Goal: Navigation & Orientation: Find specific page/section

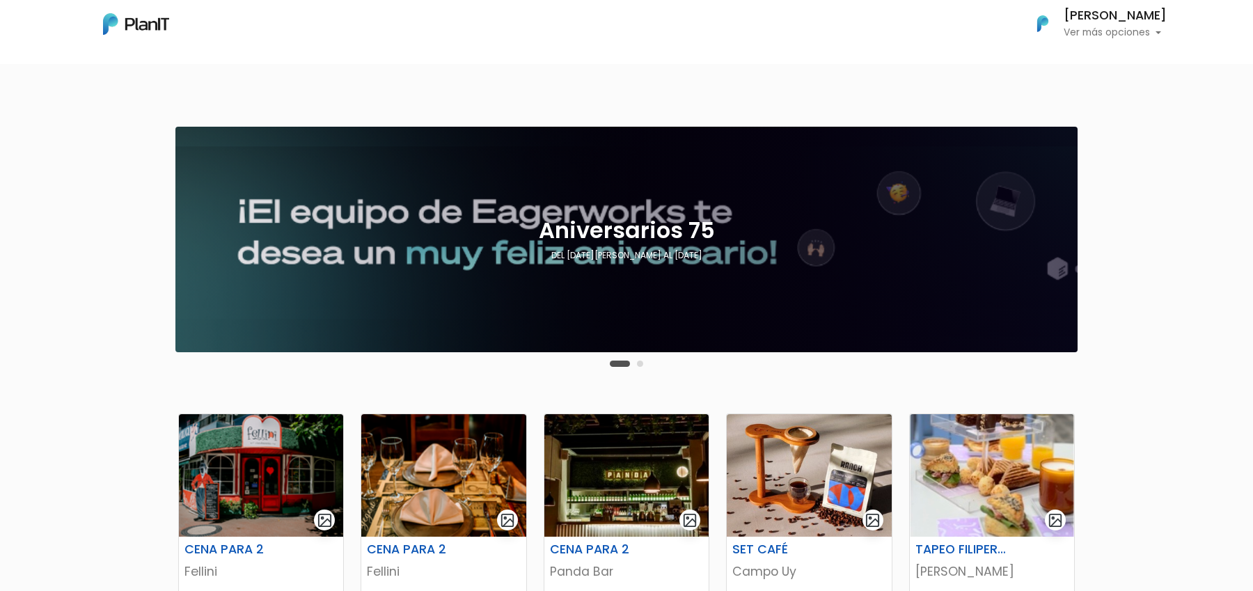
click at [642, 364] on button "Carousel Page 2" at bounding box center [640, 364] width 6 height 6
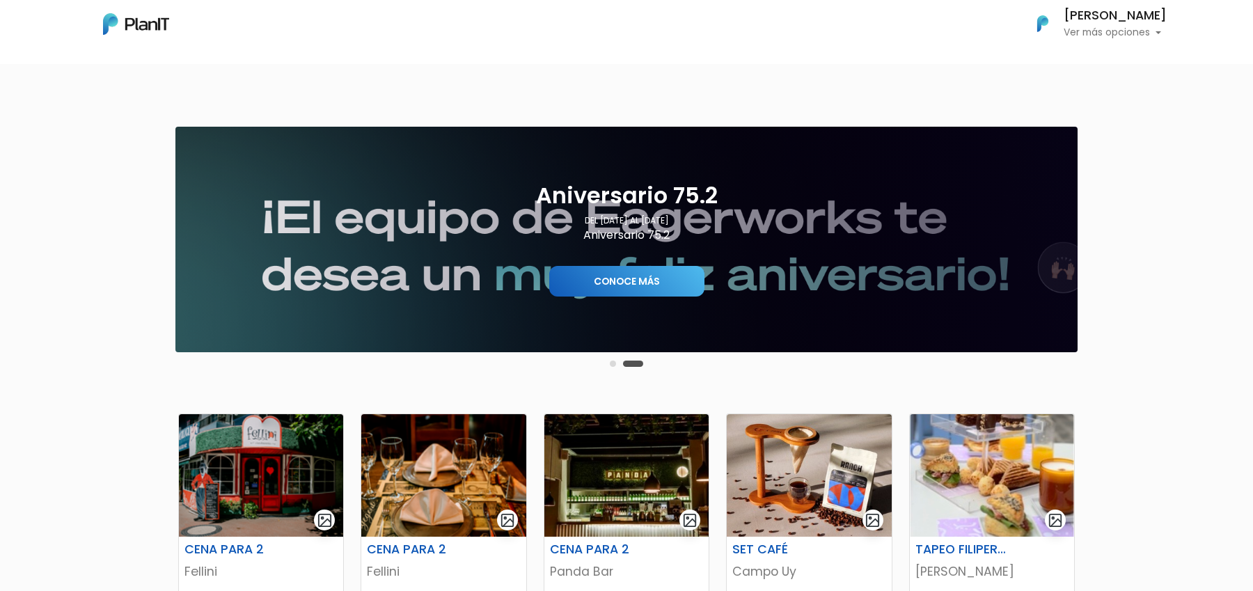
click at [614, 363] on button "Carousel Page 1" at bounding box center [613, 364] width 6 height 6
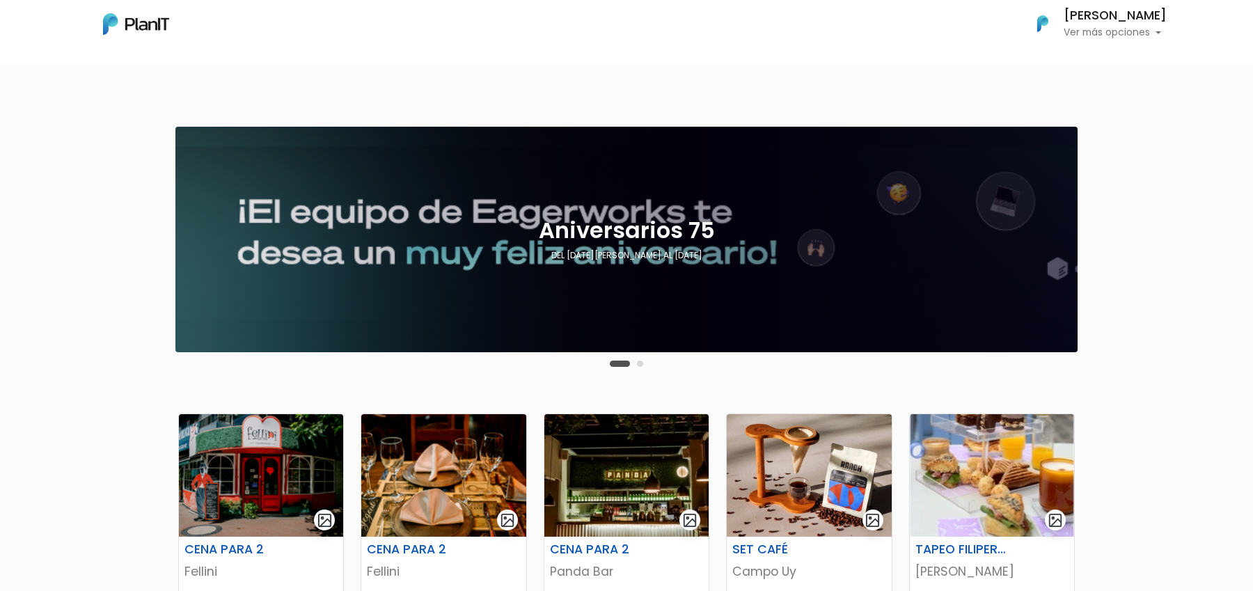
click at [640, 364] on button "Carousel Page 2" at bounding box center [640, 364] width 6 height 6
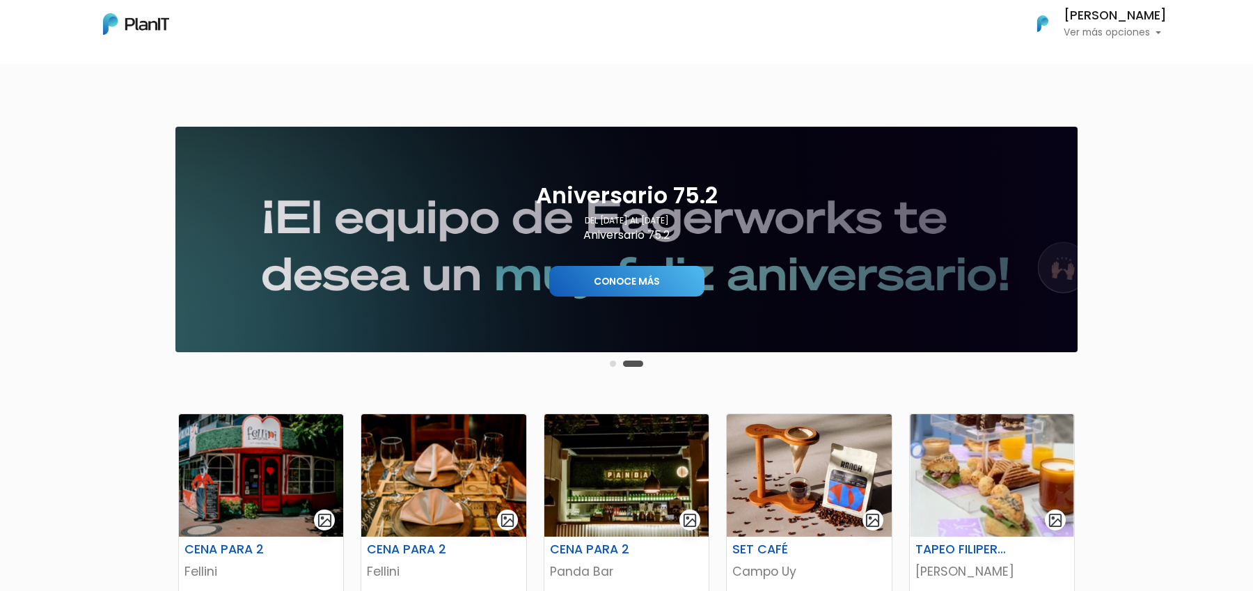
click at [615, 364] on button "Carousel Page 1" at bounding box center [613, 364] width 6 height 6
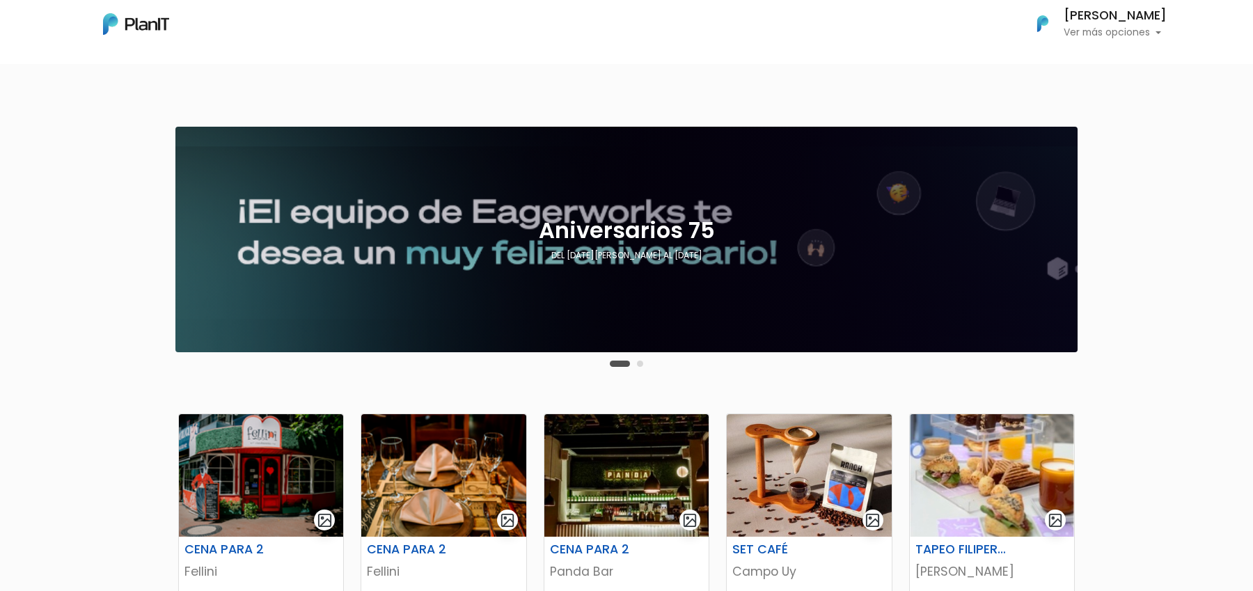
click at [633, 363] on div "Carousel Pagination" at bounding box center [626, 363] width 40 height 17
click at [639, 365] on button "Carousel Page 2" at bounding box center [640, 364] width 6 height 6
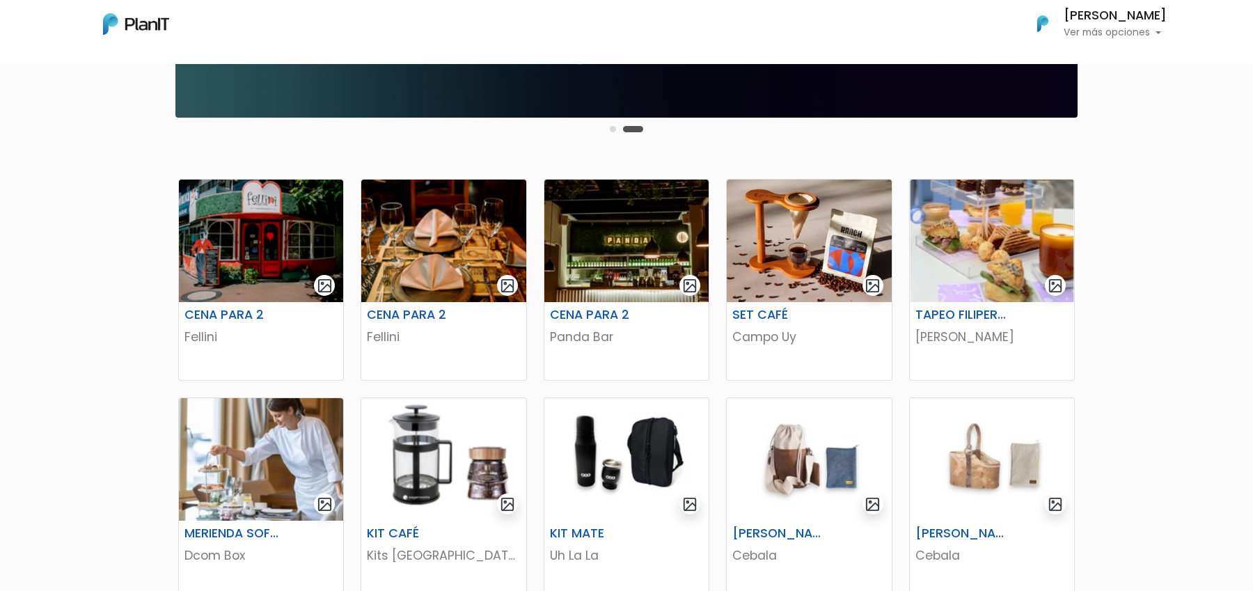
scroll to position [129, 0]
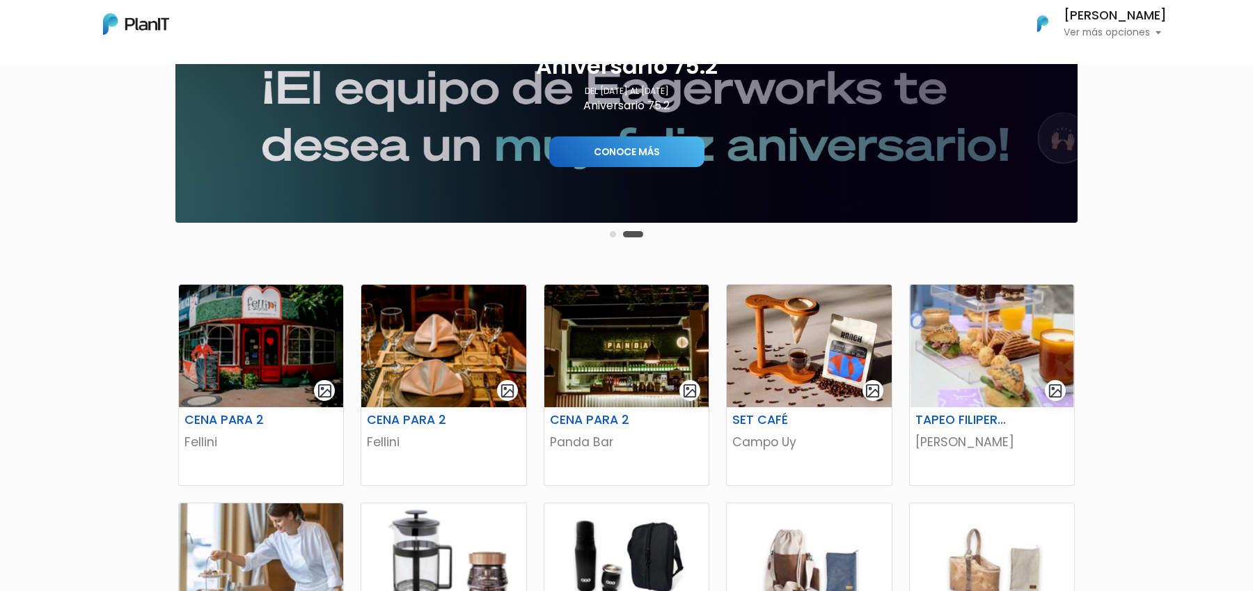
click at [613, 235] on button "Carousel Page 1" at bounding box center [613, 234] width 6 height 6
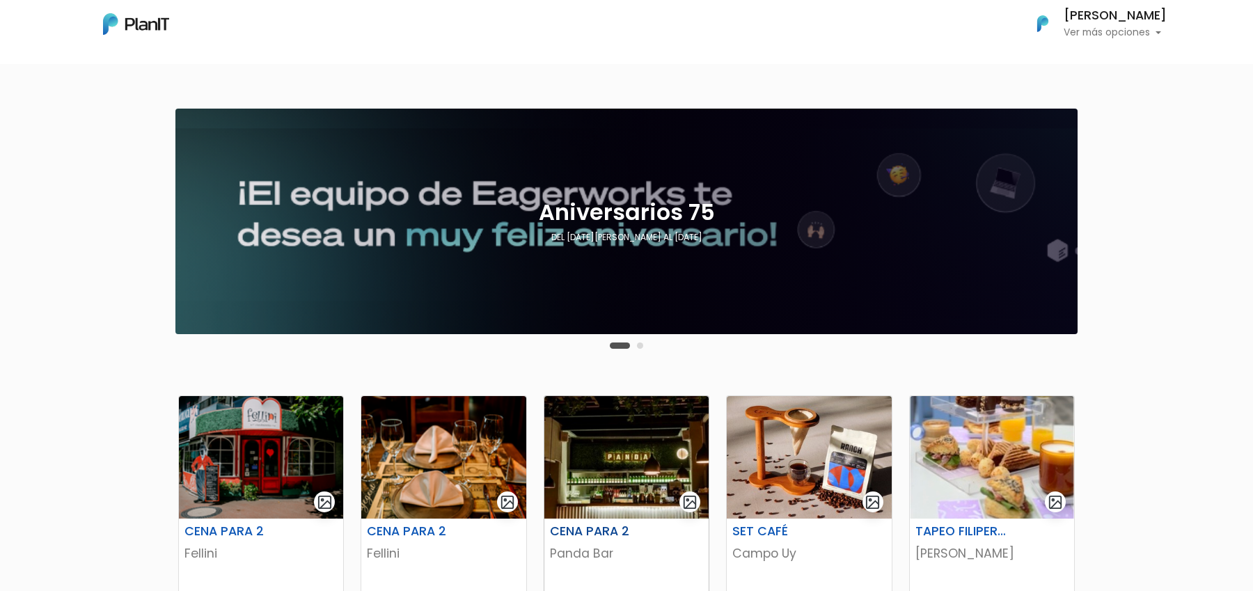
scroll to position [0, 0]
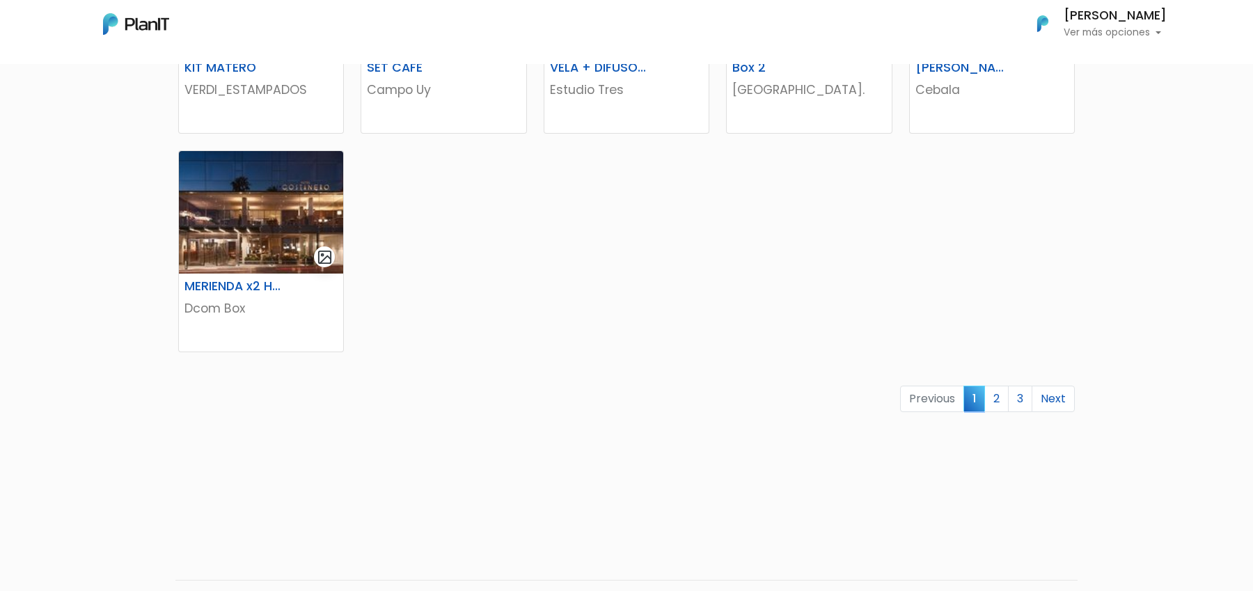
scroll to position [840, 0]
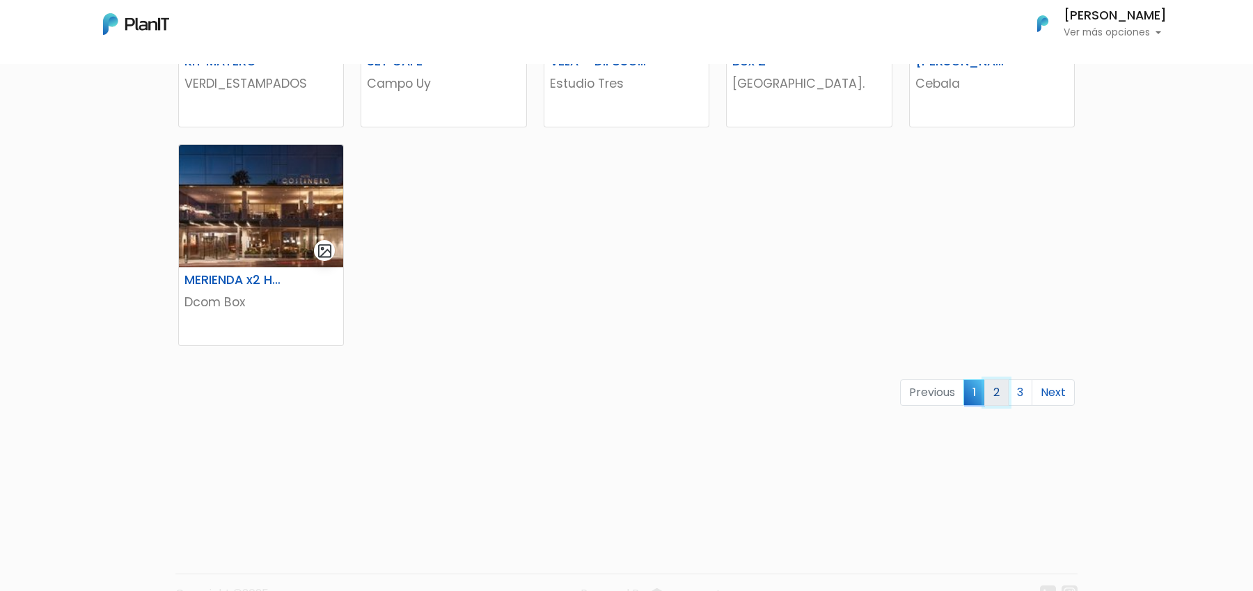
click at [995, 392] on link "2" at bounding box center [996, 392] width 24 height 26
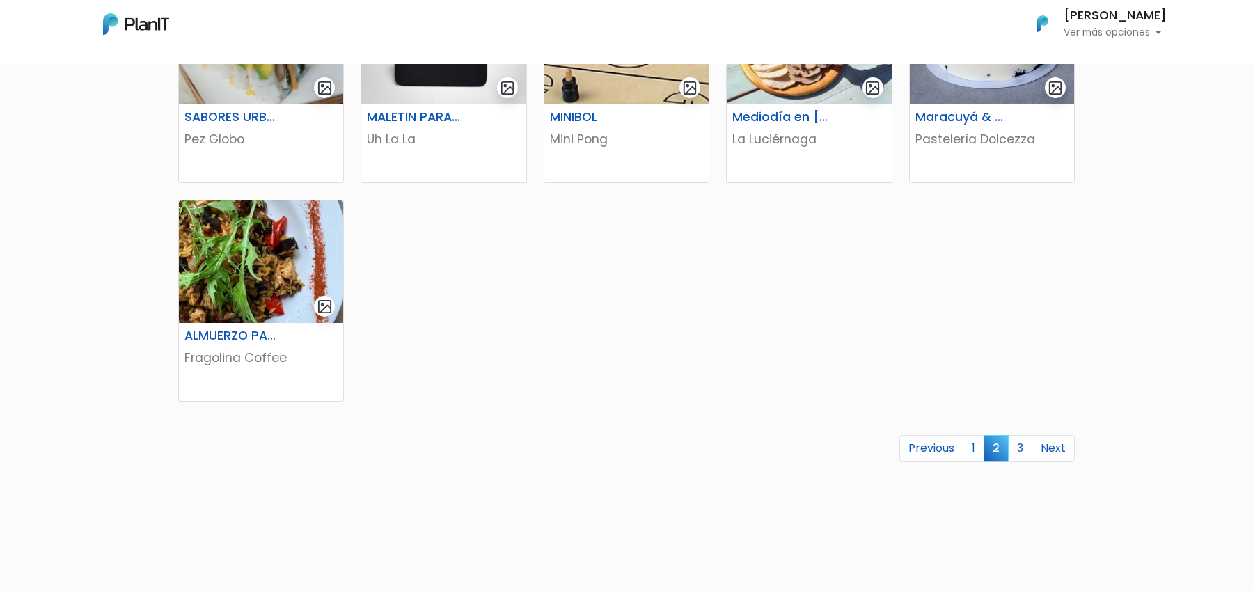
scroll to position [787, 0]
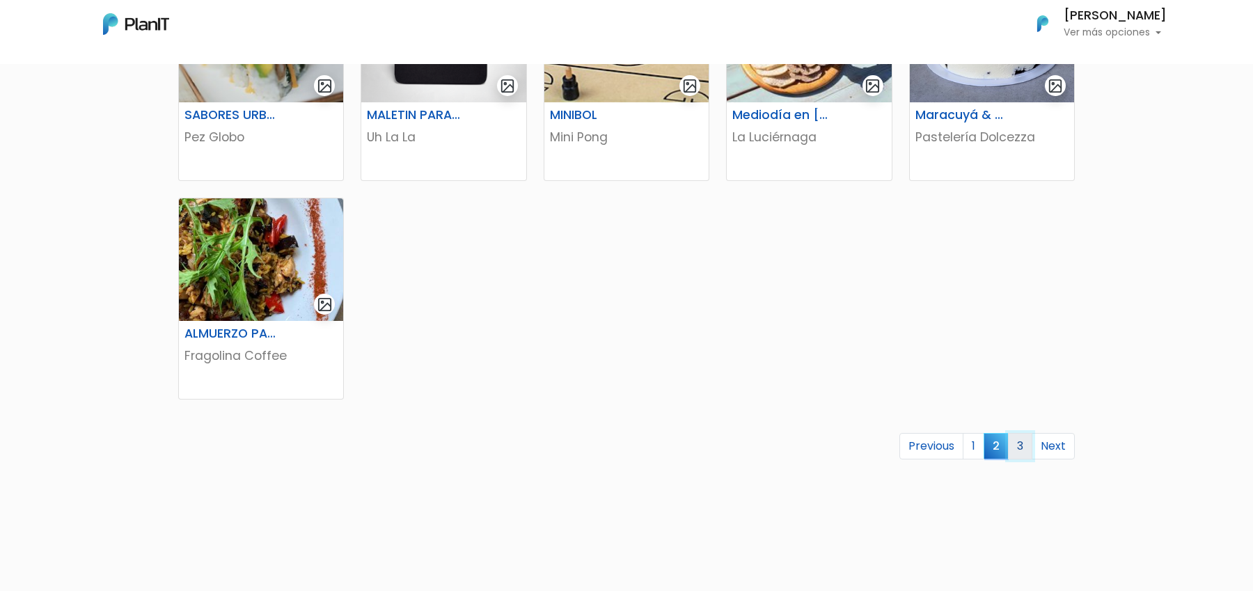
click at [1027, 442] on link "3" at bounding box center [1020, 446] width 24 height 26
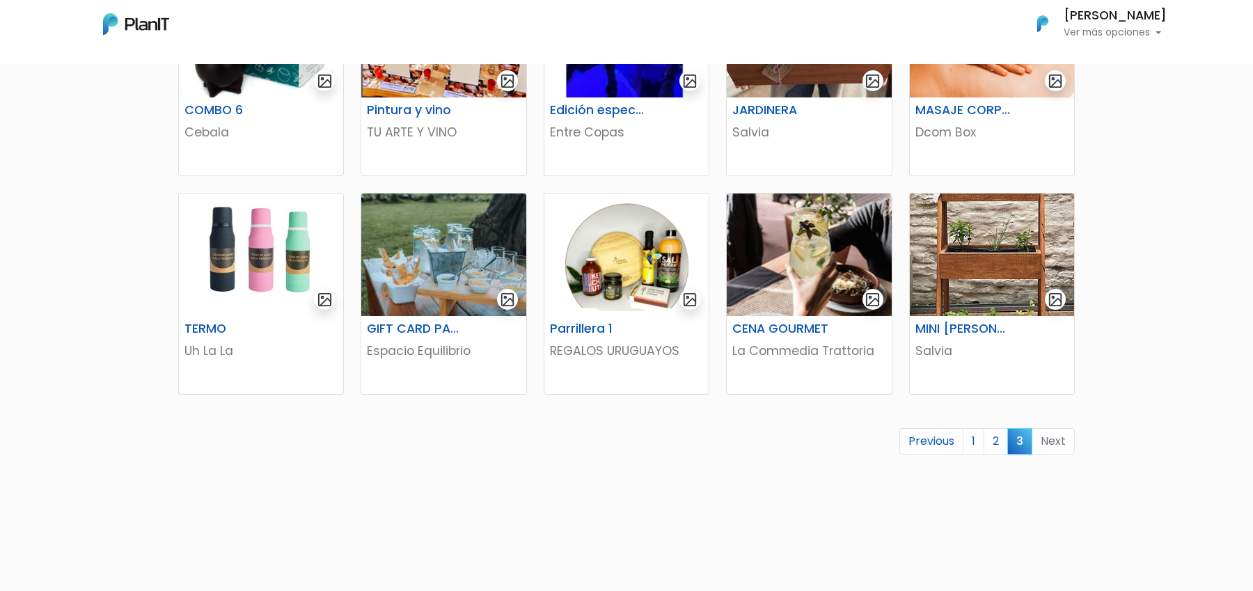
scroll to position [596, 0]
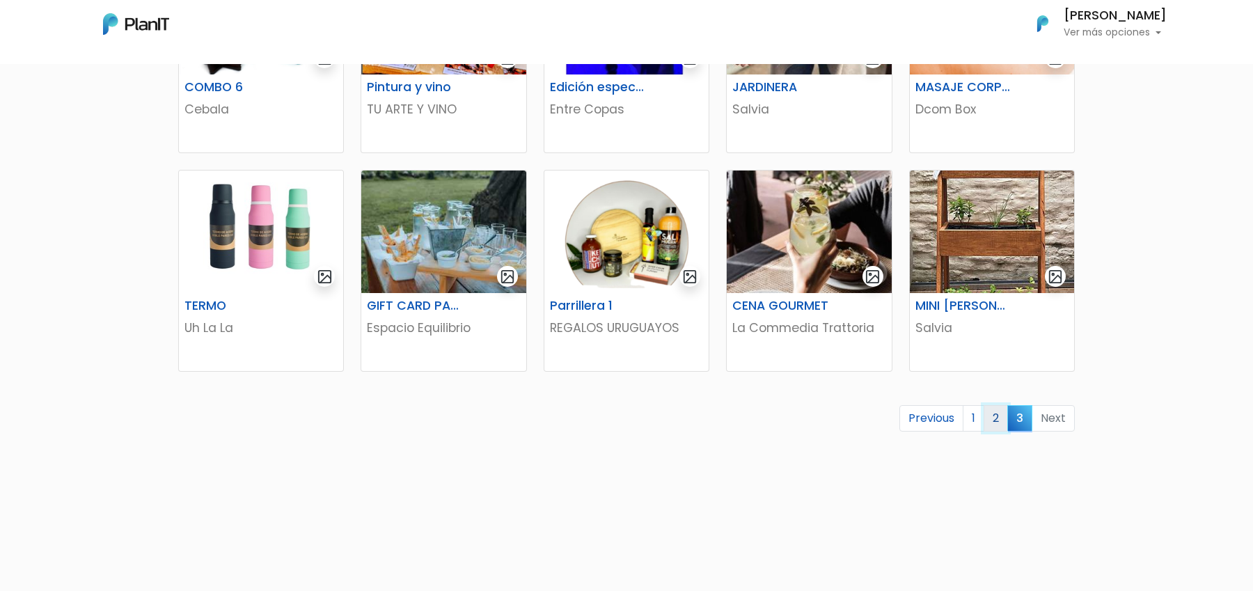
click at [1000, 416] on link "2" at bounding box center [996, 418] width 24 height 26
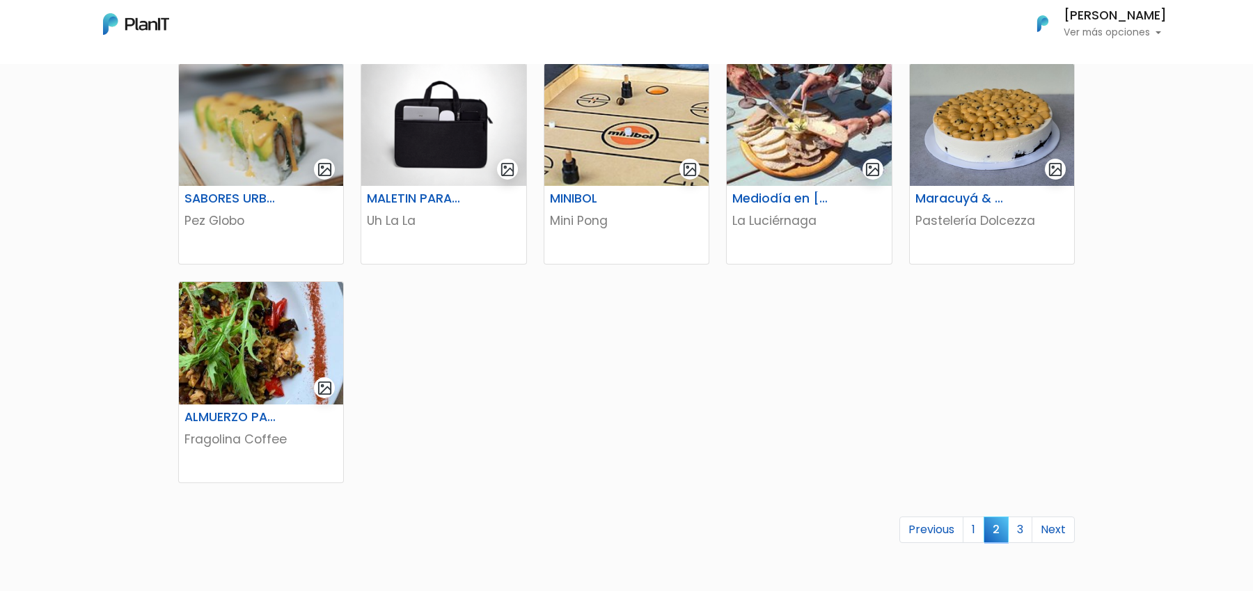
scroll to position [798, 0]
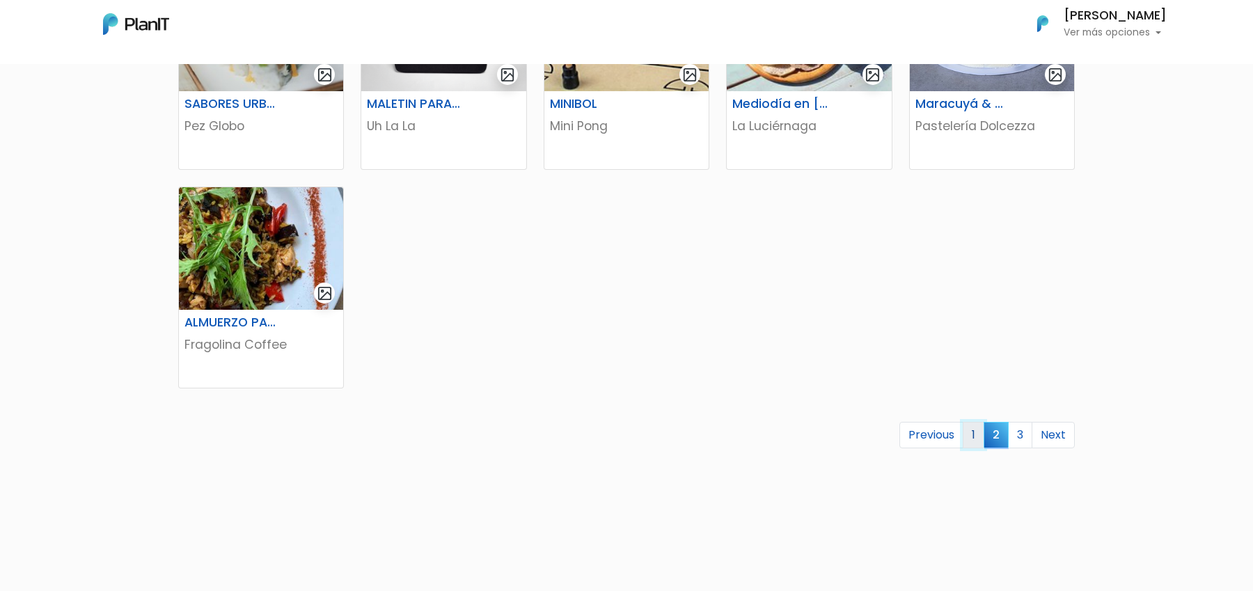
click at [983, 432] on link "1" at bounding box center [974, 435] width 22 height 26
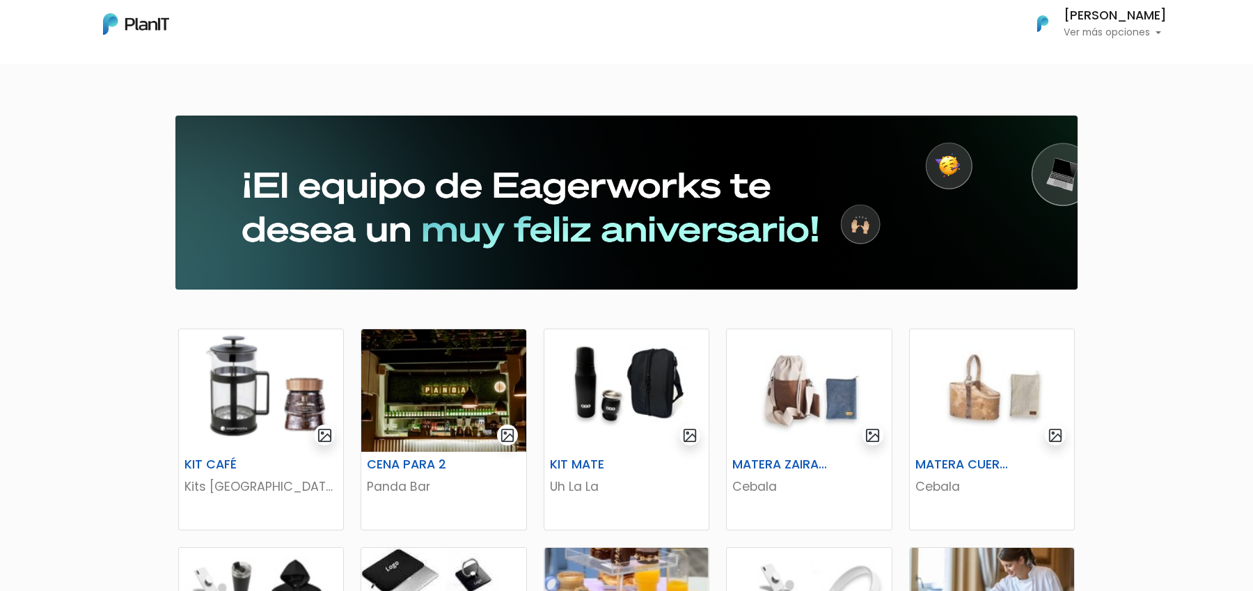
click at [1112, 28] on p "Ver más opciones" at bounding box center [1115, 33] width 103 height 10
click at [1105, 125] on link "Cerrar Sesión" at bounding box center [1105, 131] width 124 height 28
click at [1107, 22] on h6 "[PERSON_NAME]" at bounding box center [1115, 16] width 103 height 13
click at [1085, 137] on link "Cerrar Sesión" at bounding box center [1105, 131] width 124 height 28
